Goal: Book appointment/travel/reservation

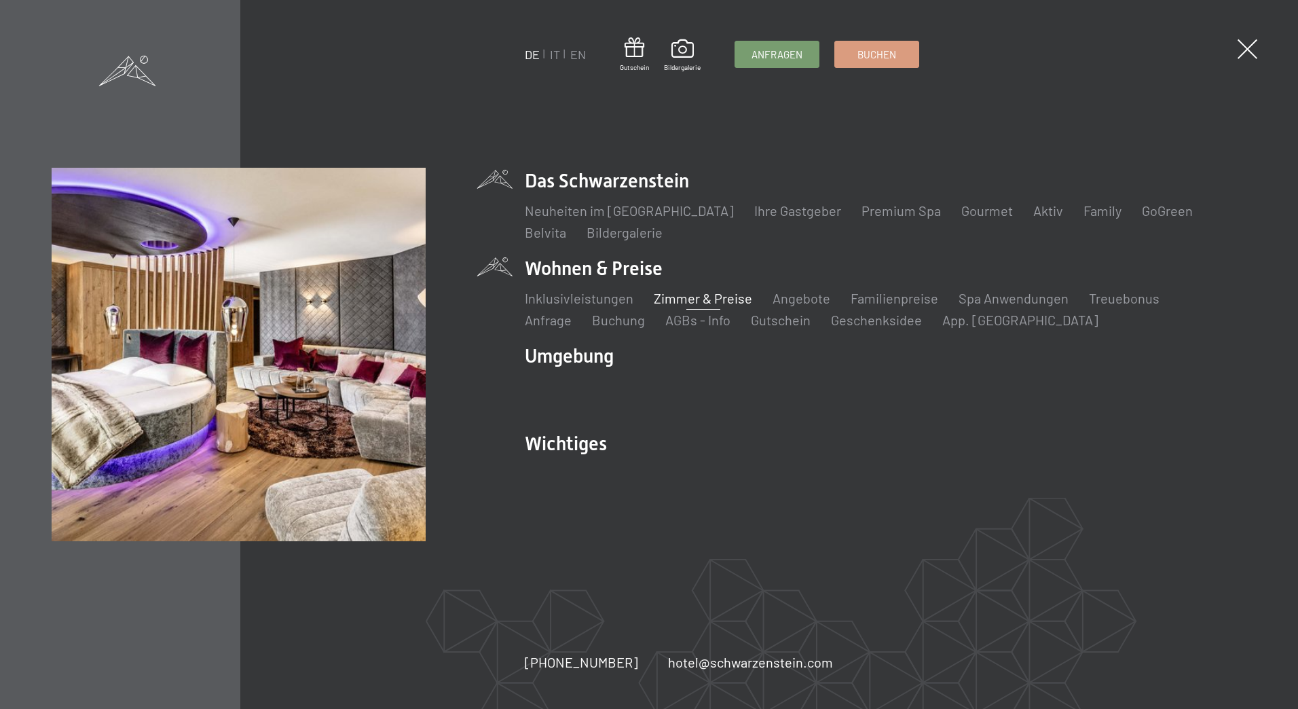
click at [702, 298] on link "Zimmer & Preise" at bounding box center [703, 298] width 98 height 16
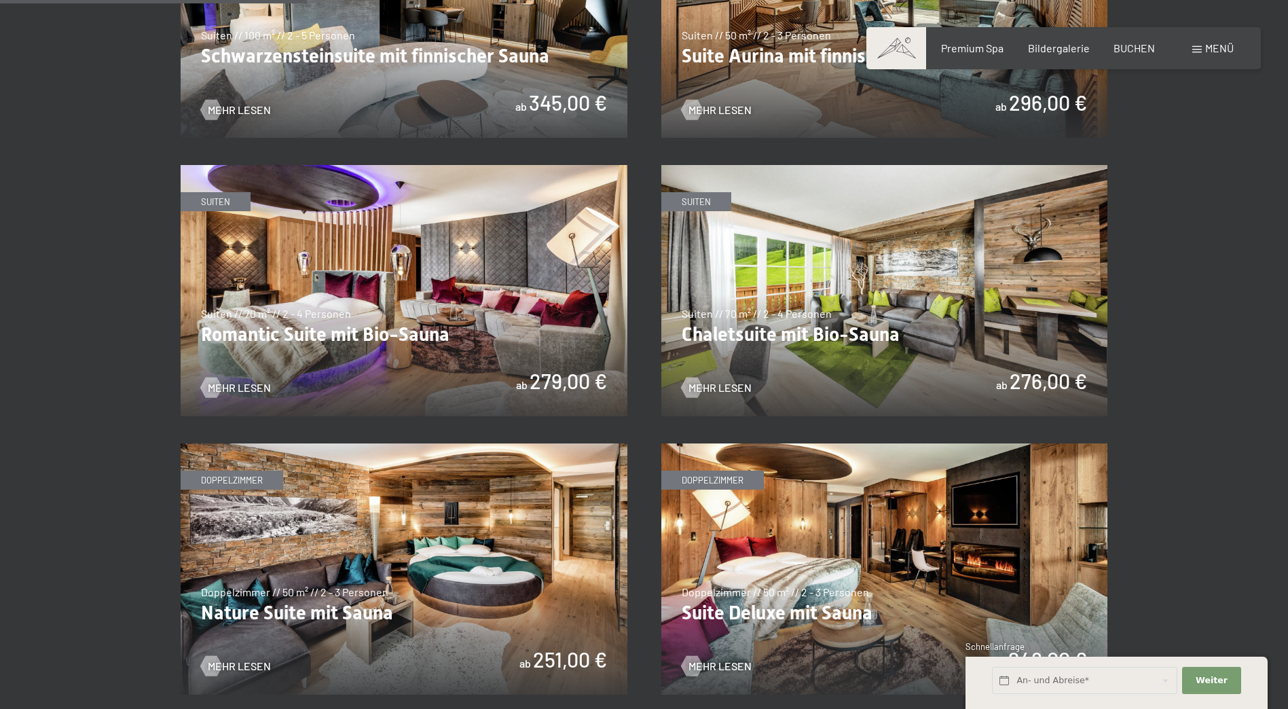
scroll to position [1018, 0]
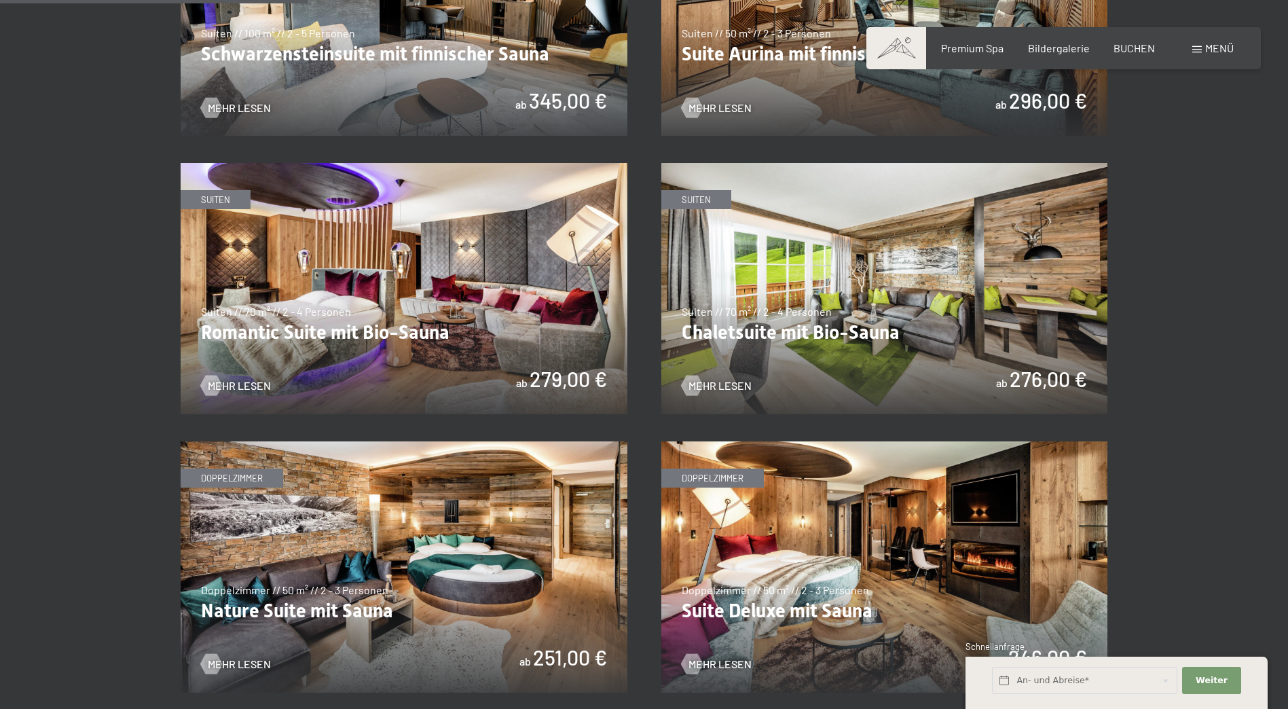
click at [861, 345] on img at bounding box center [884, 288] width 447 height 251
